Goal: Task Accomplishment & Management: Complete application form

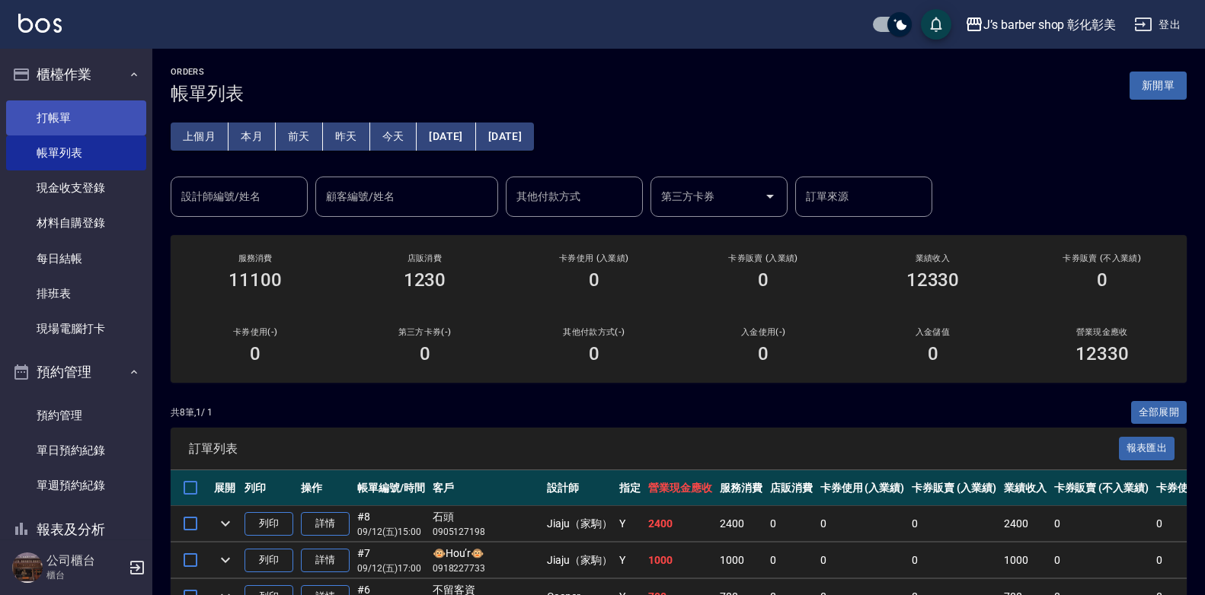
click at [79, 117] on link "打帳單" at bounding box center [76, 118] width 140 height 35
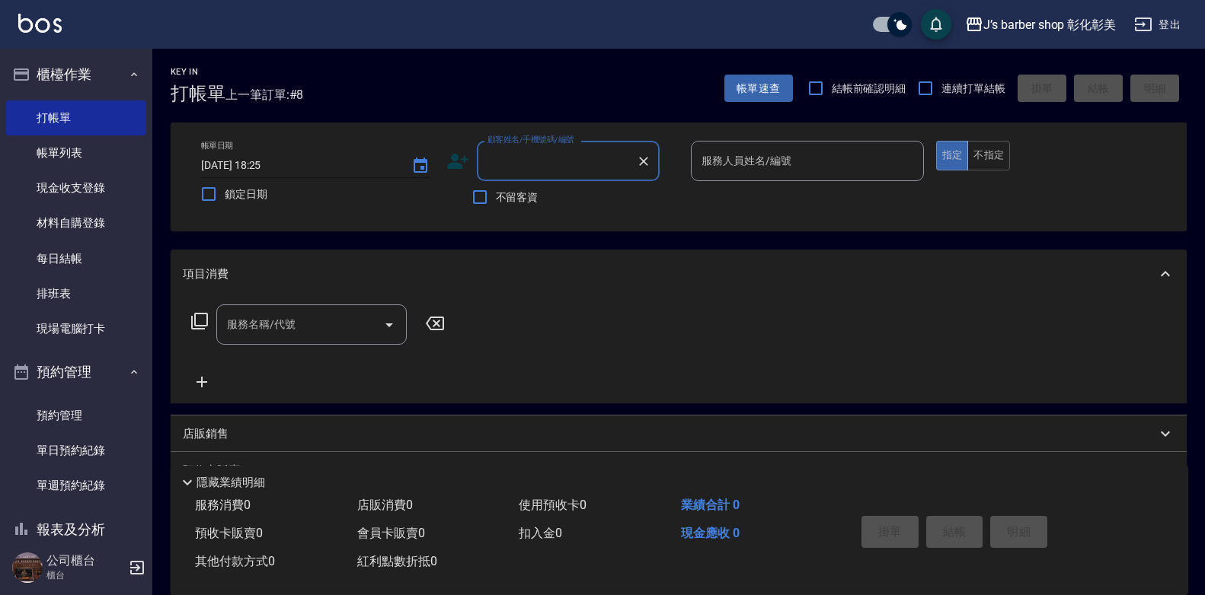
click at [281, 164] on input "[DATE] 18:25" at bounding box center [298, 165] width 195 height 25
type input "[DATE] 18:00"
click at [519, 169] on input "顧客姓名/手機號碼/編號" at bounding box center [556, 161] width 146 height 27
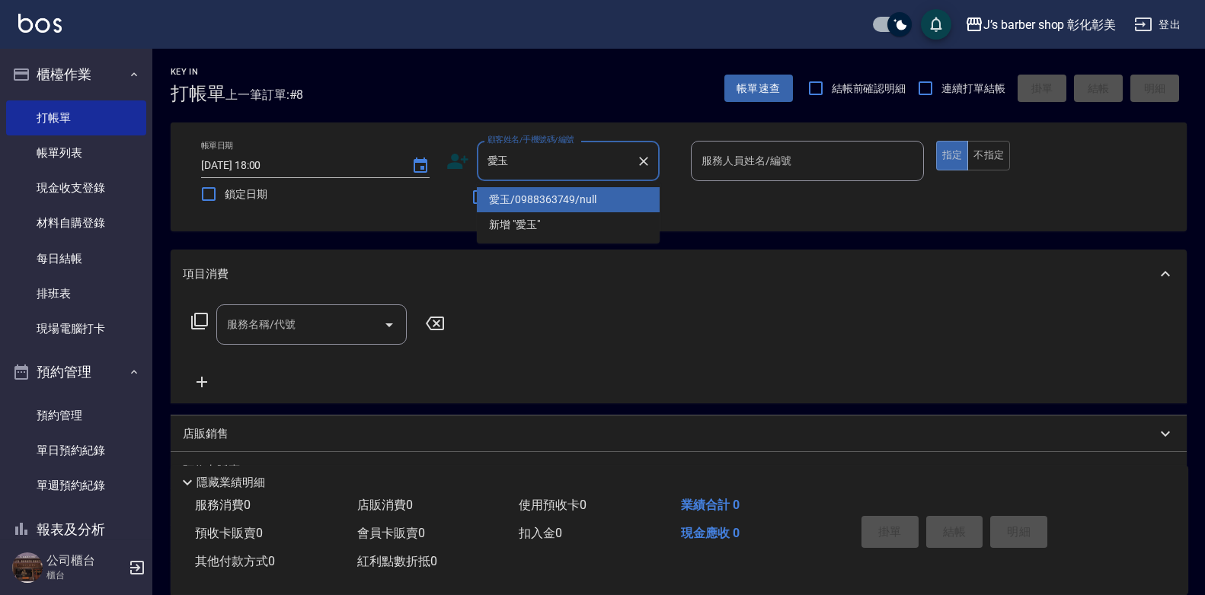
click at [592, 199] on li "愛玉/0988363749/null" at bounding box center [568, 199] width 183 height 25
type input "愛玉/0988363749/null"
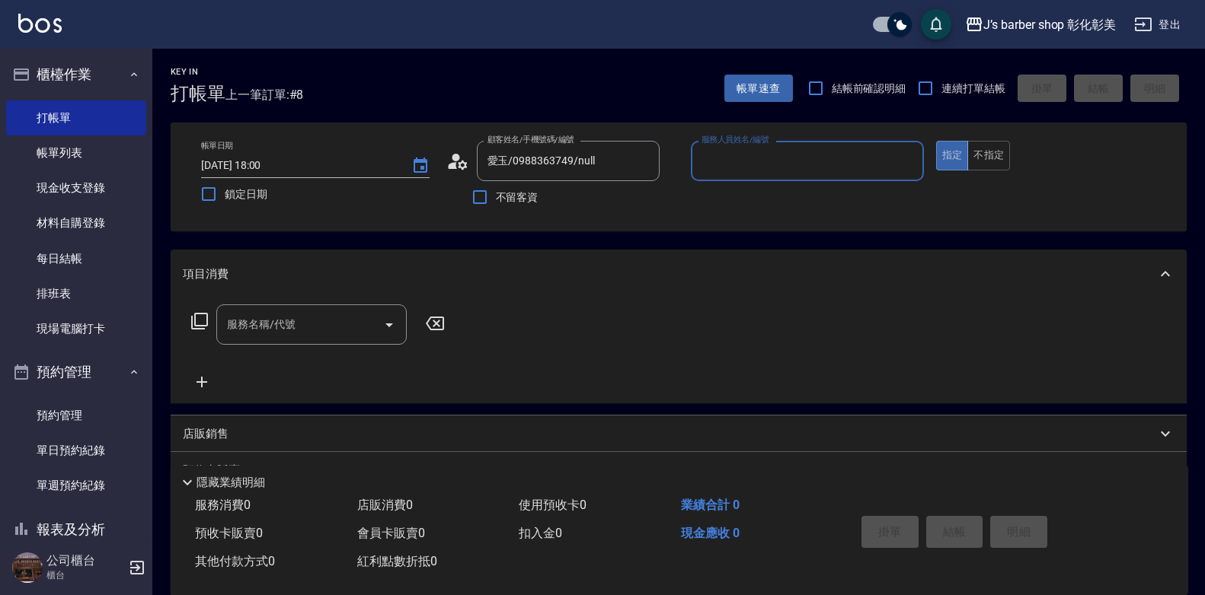
click at [711, 159] on input "服務人員姓名/編號" at bounding box center [806, 161] width 219 height 27
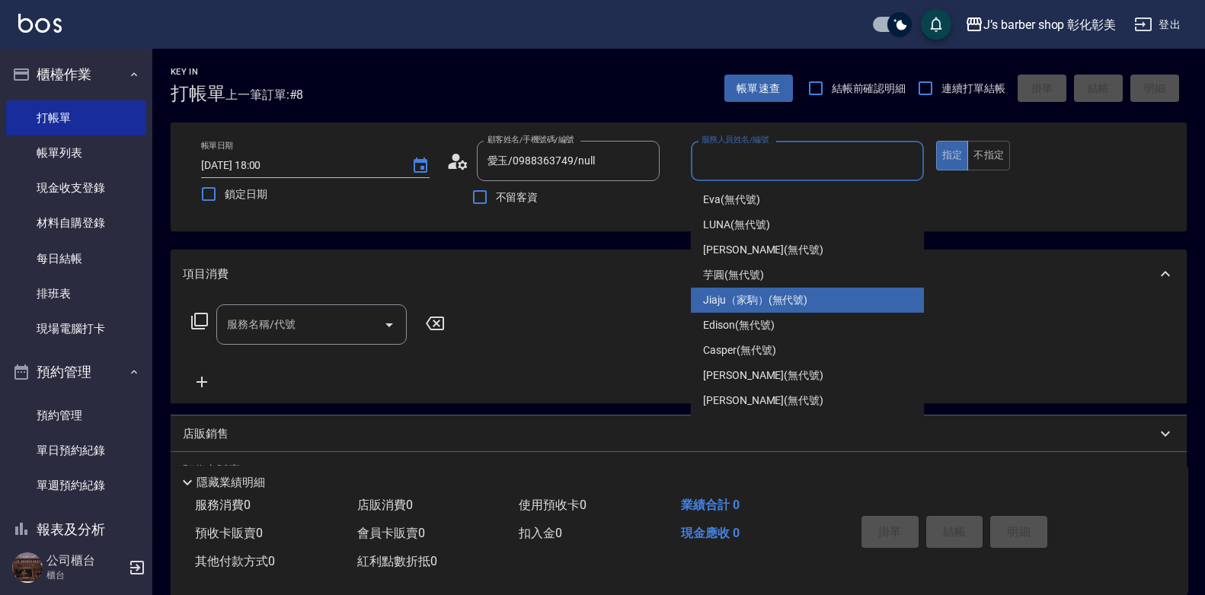
click at [738, 295] on span "Jiaju（家駒） (無代號)" at bounding box center [755, 300] width 104 height 16
type input "Jiaju（家駒）(無代號)"
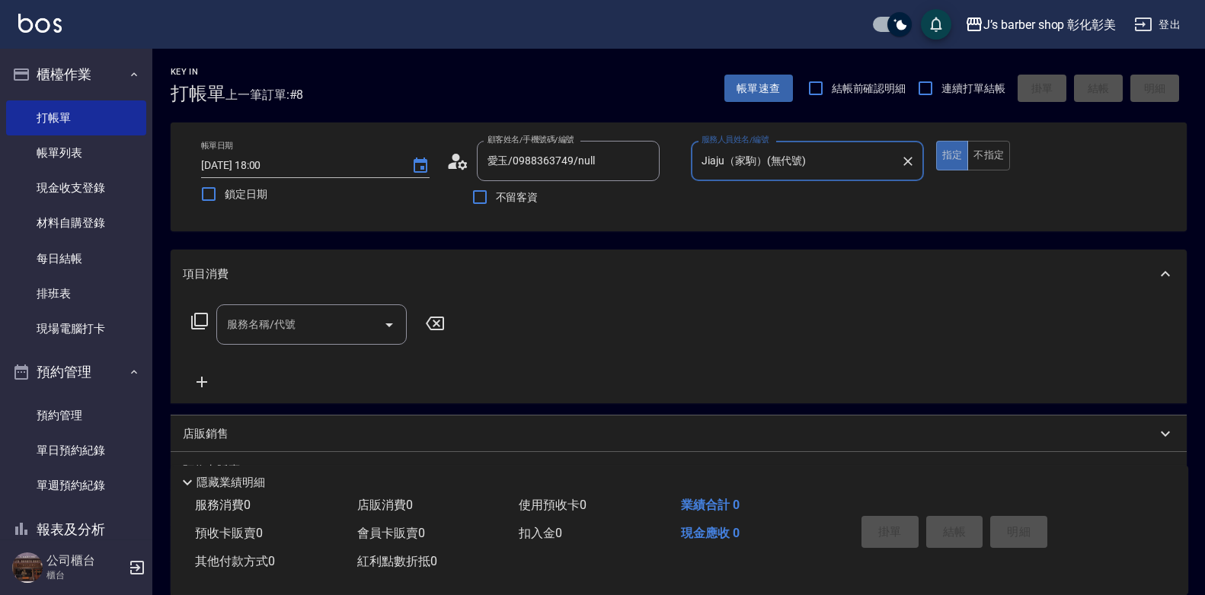
click at [290, 334] on input "服務名稱/代號" at bounding box center [300, 324] width 154 height 27
click at [292, 337] on input "服務名稱/代號" at bounding box center [300, 324] width 154 height 27
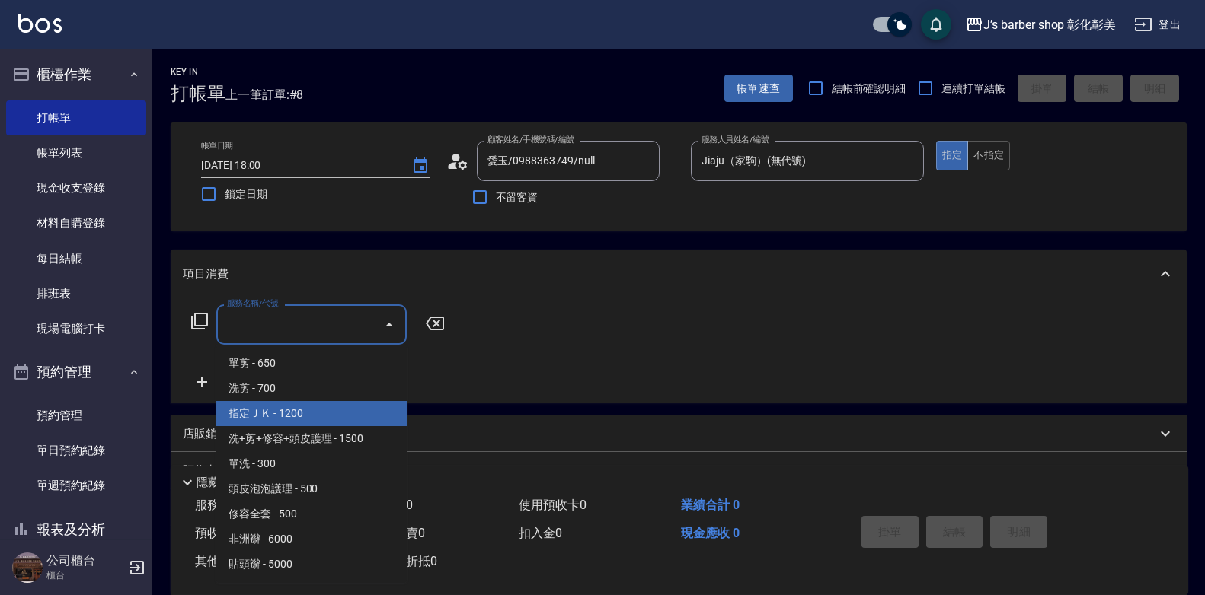
click at [330, 408] on span "指定ＪＫ - 1200" at bounding box center [311, 413] width 190 height 25
type input "指定ＪＫ(102)"
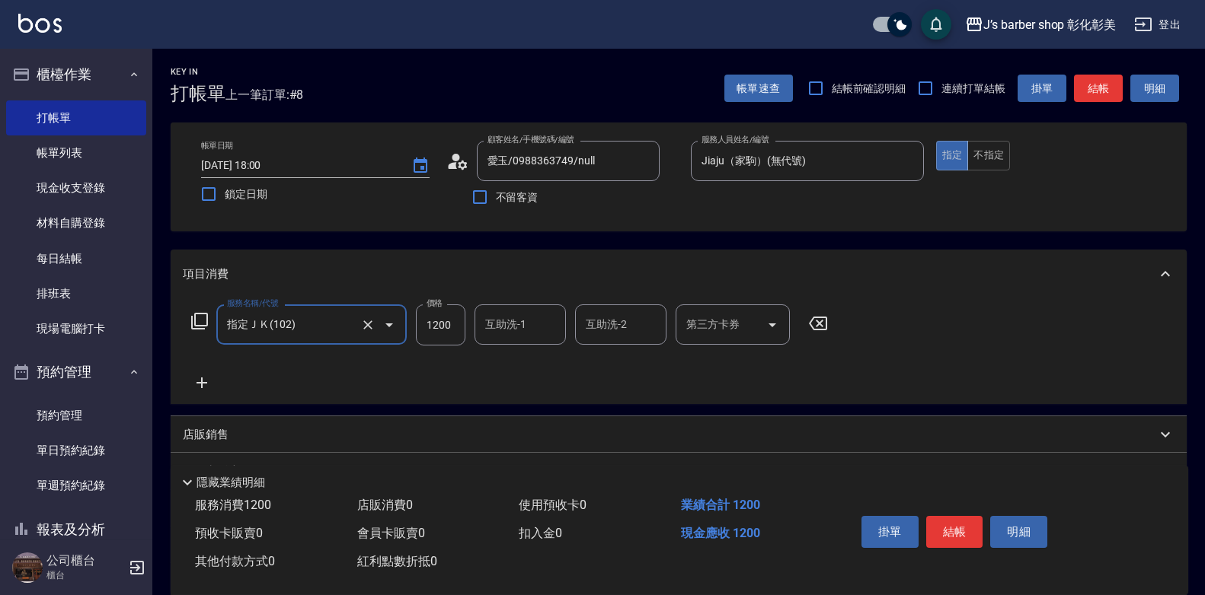
click at [512, 325] on div "互助洗-1 互助洗-1" at bounding box center [519, 325] width 91 height 40
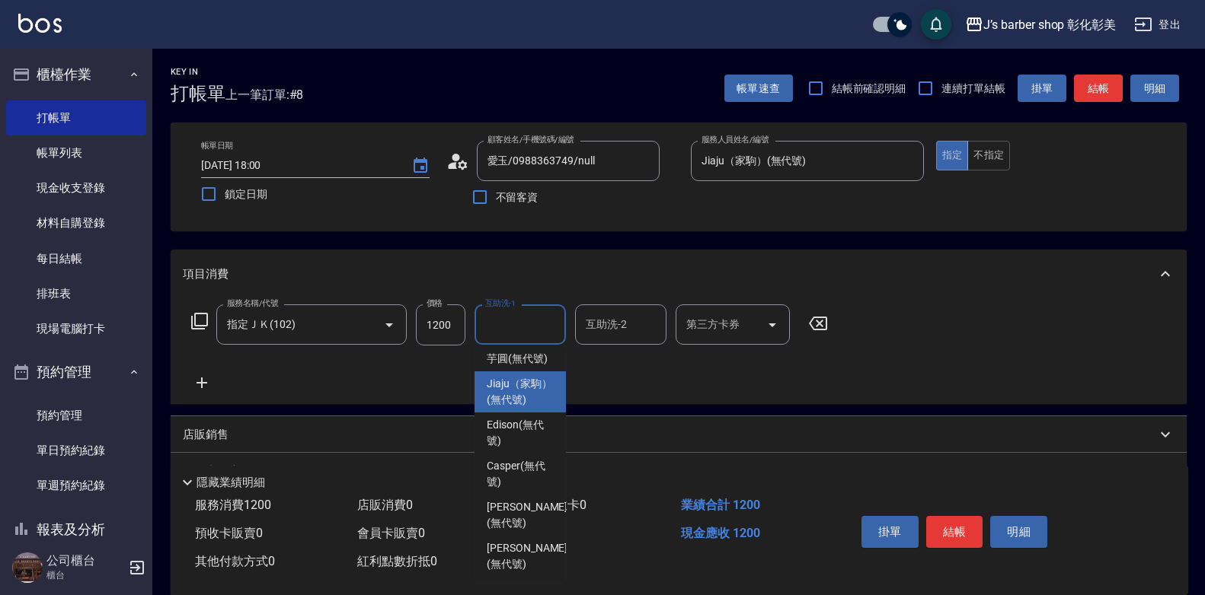
scroll to position [52, 0]
click at [519, 411] on span "芋圓 (無代號)" at bounding box center [517, 403] width 61 height 16
type input "芋圓(無代號)"
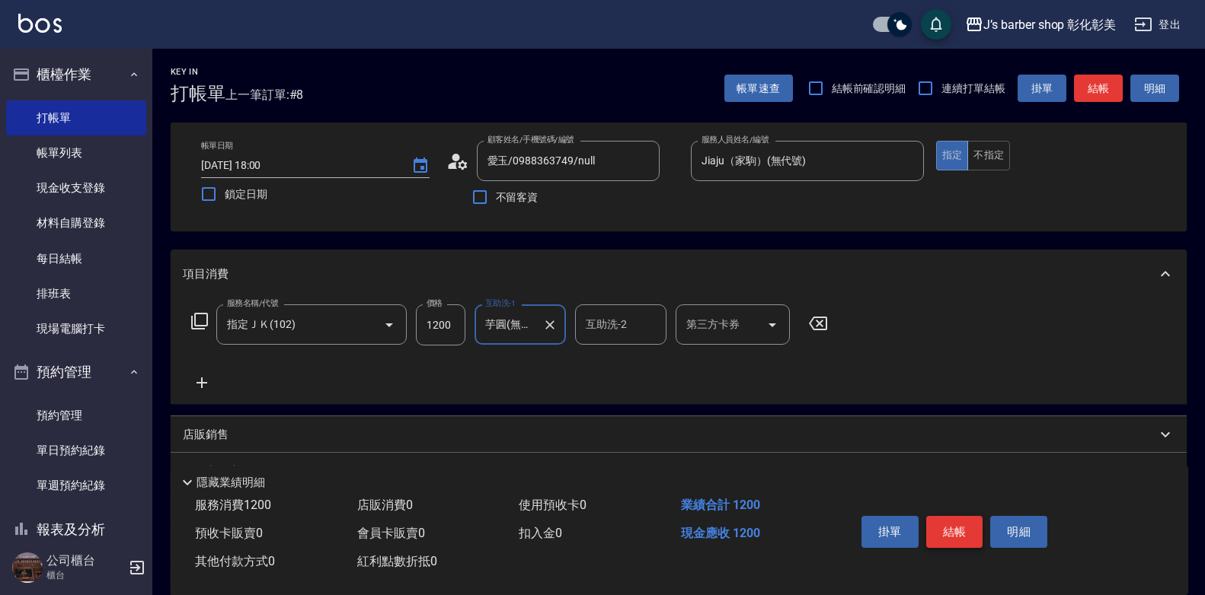
click at [945, 521] on button "結帳" at bounding box center [954, 532] width 57 height 32
